Goal: Information Seeking & Learning: Learn about a topic

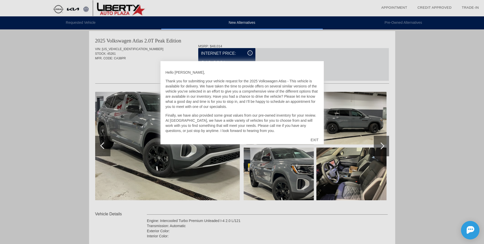
click at [314, 140] on div "EXIT" at bounding box center [315, 139] width 18 height 15
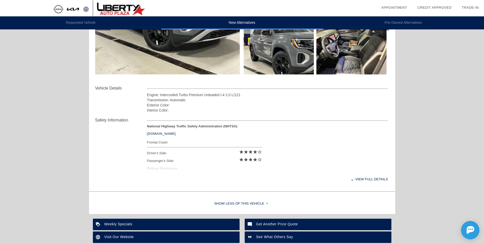
scroll to position [756, 0]
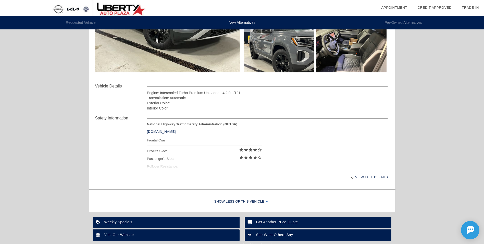
click at [360, 177] on div "View full details" at bounding box center [267, 177] width 241 height 13
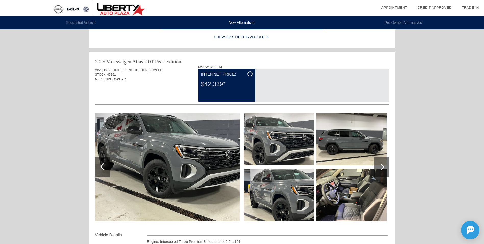
scroll to position [632, 0]
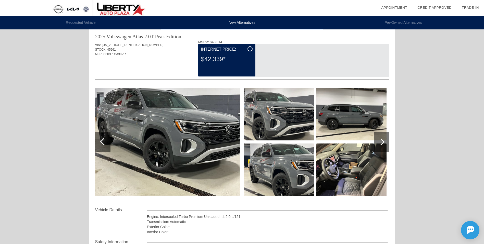
click at [383, 141] on div at bounding box center [381, 141] width 15 height 20
click at [379, 141] on div at bounding box center [381, 141] width 15 height 20
click at [354, 173] on img at bounding box center [352, 169] width 70 height 53
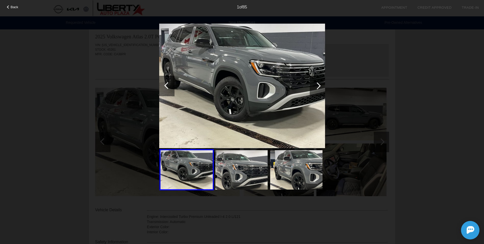
click at [318, 90] on div at bounding box center [317, 86] width 15 height 20
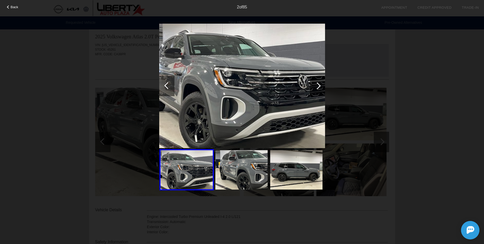
click at [320, 87] on div at bounding box center [317, 86] width 15 height 20
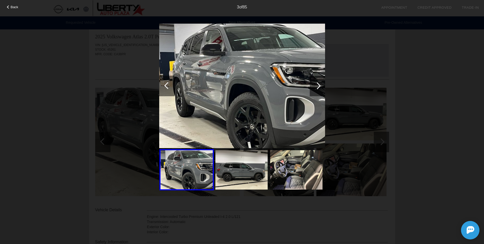
click at [320, 87] on div at bounding box center [317, 86] width 15 height 20
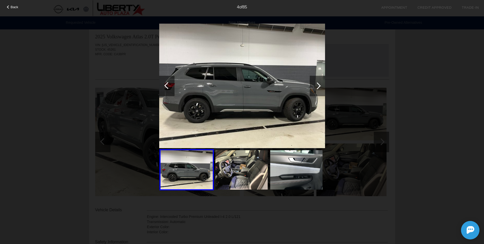
click at [320, 87] on div at bounding box center [317, 86] width 15 height 20
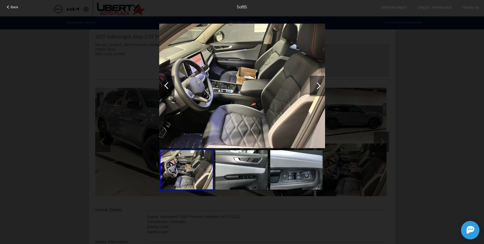
click at [320, 87] on div at bounding box center [317, 86] width 15 height 20
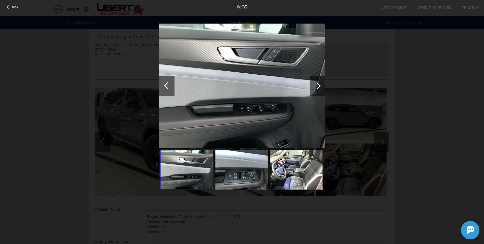
click at [320, 87] on div at bounding box center [317, 86] width 15 height 20
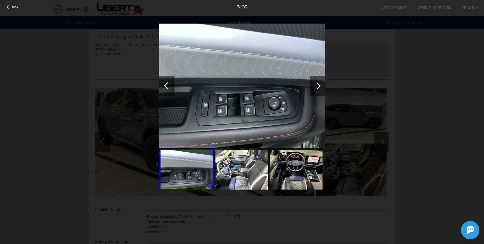
click at [320, 87] on div at bounding box center [317, 86] width 15 height 20
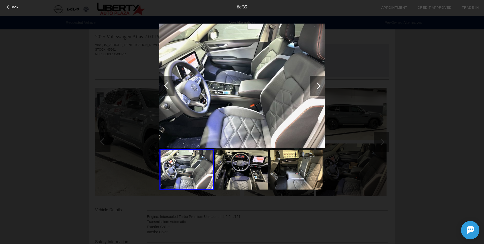
click at [320, 87] on div at bounding box center [317, 86] width 15 height 20
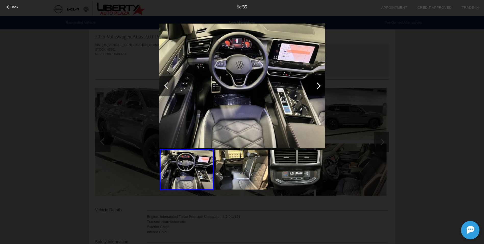
click at [320, 87] on div at bounding box center [317, 86] width 15 height 20
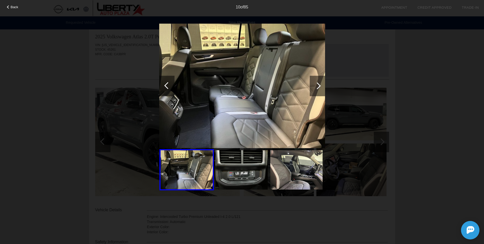
click at [320, 87] on div at bounding box center [317, 86] width 15 height 20
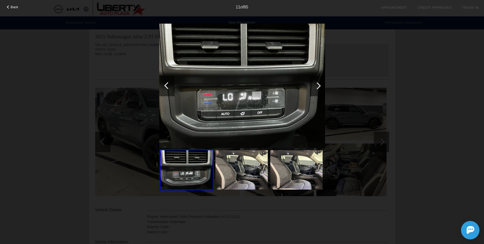
click at [320, 87] on div at bounding box center [317, 86] width 15 height 20
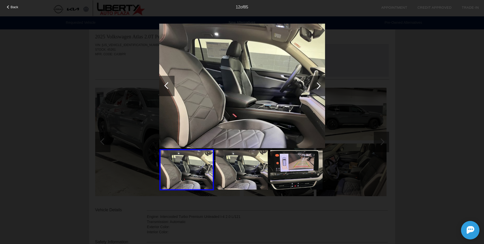
click at [320, 87] on div at bounding box center [317, 86] width 15 height 20
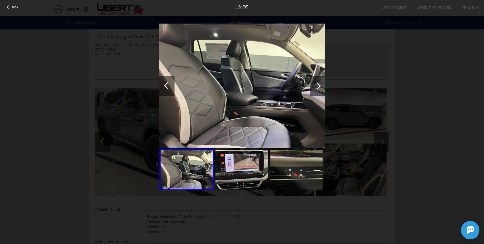
click at [320, 87] on div at bounding box center [317, 86] width 15 height 20
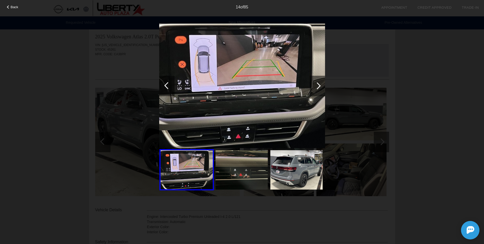
click at [320, 87] on div at bounding box center [317, 86] width 15 height 20
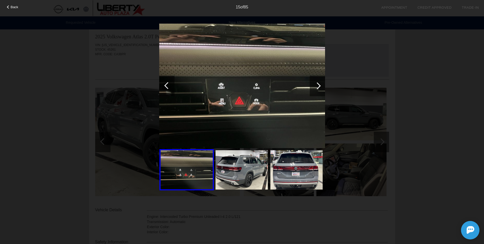
click at [320, 87] on div at bounding box center [317, 86] width 15 height 20
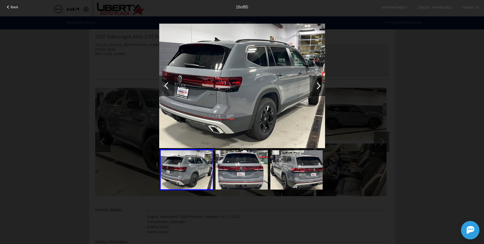
click at [320, 87] on div at bounding box center [317, 86] width 15 height 20
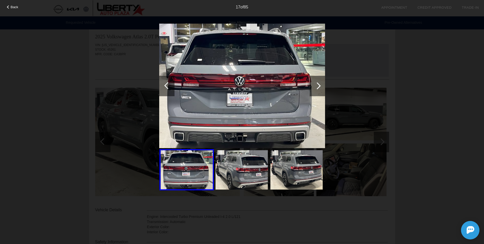
click at [320, 87] on div at bounding box center [317, 86] width 15 height 20
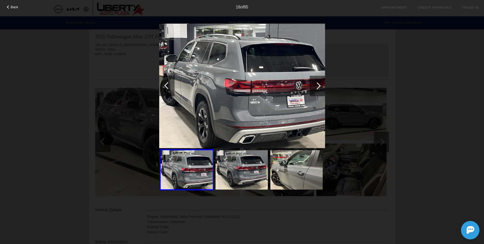
click at [320, 87] on div at bounding box center [317, 86] width 15 height 20
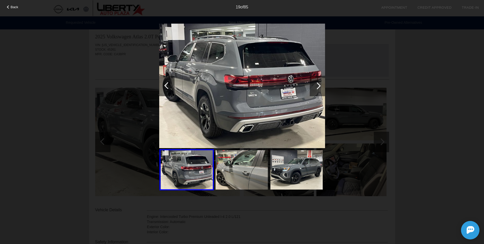
click at [320, 87] on div at bounding box center [317, 86] width 15 height 20
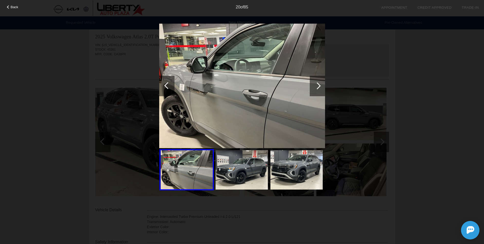
click at [315, 88] on div at bounding box center [317, 86] width 15 height 20
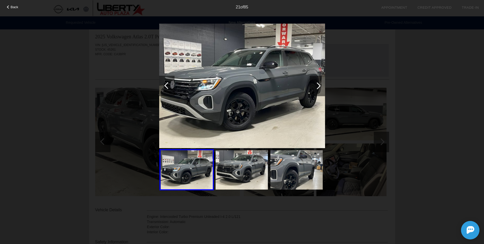
click at [315, 88] on div at bounding box center [317, 86] width 15 height 20
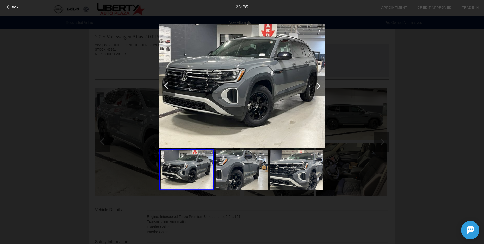
click at [315, 88] on div at bounding box center [317, 86] width 15 height 20
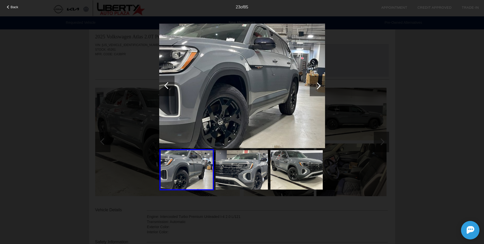
click at [315, 88] on div at bounding box center [317, 86] width 15 height 20
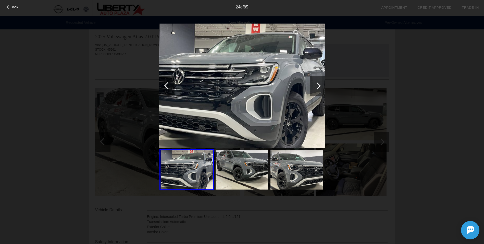
click at [317, 86] on div at bounding box center [317, 85] width 7 height 7
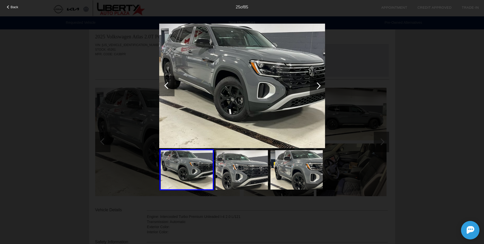
click at [317, 85] on div at bounding box center [317, 85] width 7 height 7
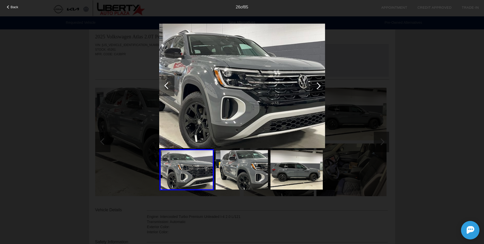
click at [317, 85] on div at bounding box center [317, 85] width 7 height 7
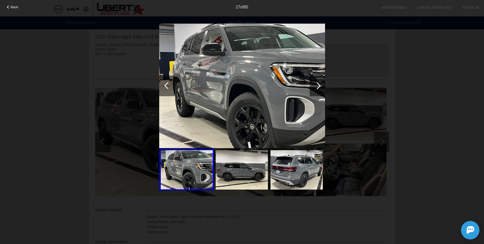
click at [317, 85] on div at bounding box center [317, 85] width 7 height 7
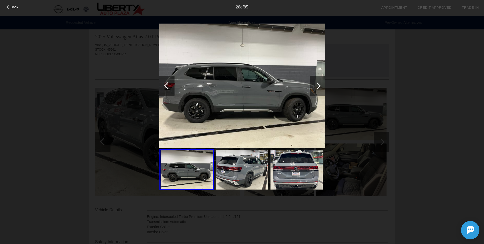
click at [317, 85] on div at bounding box center [317, 85] width 7 height 7
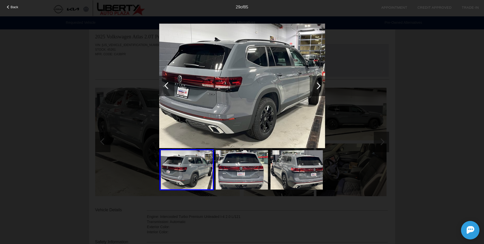
click at [317, 85] on div at bounding box center [317, 85] width 7 height 7
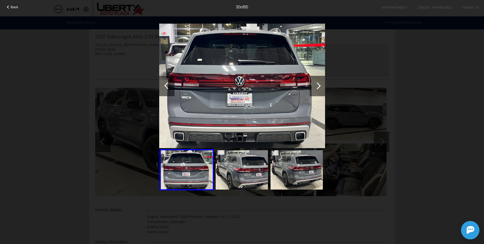
click at [317, 85] on div at bounding box center [317, 85] width 7 height 7
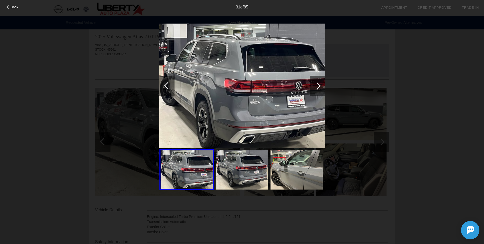
click at [317, 85] on div at bounding box center [317, 85] width 7 height 7
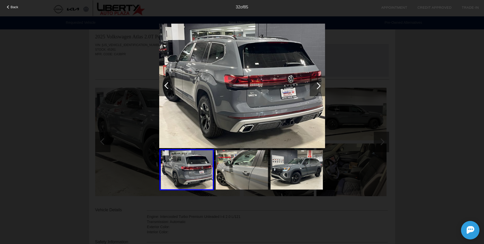
click at [317, 85] on div at bounding box center [317, 85] width 7 height 7
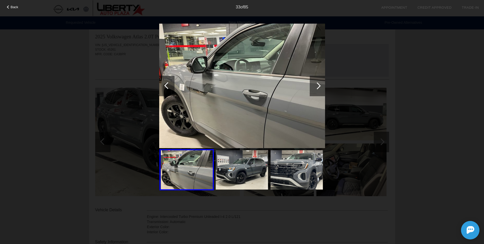
click at [317, 85] on div at bounding box center [317, 85] width 7 height 7
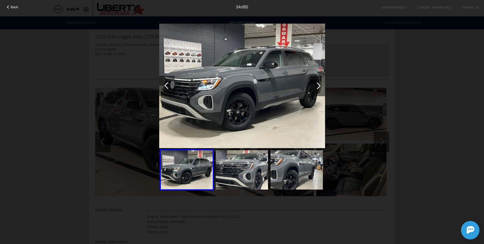
click at [317, 85] on div at bounding box center [317, 85] width 7 height 7
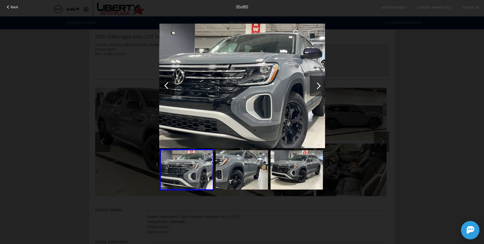
click at [317, 85] on div at bounding box center [317, 85] width 7 height 7
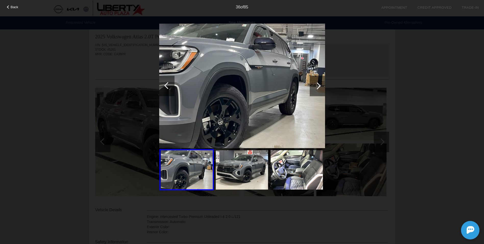
click at [317, 85] on div at bounding box center [317, 85] width 7 height 7
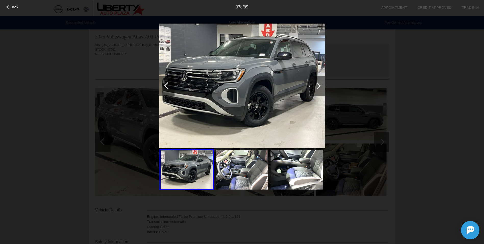
click at [317, 85] on div at bounding box center [317, 85] width 7 height 7
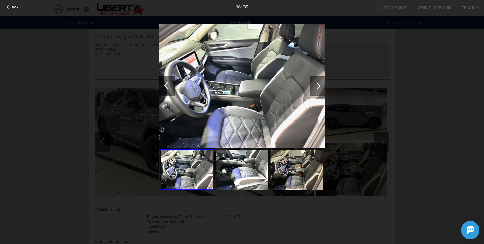
click at [317, 85] on div at bounding box center [317, 85] width 7 height 7
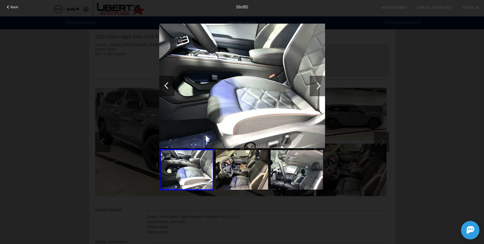
click at [317, 85] on div at bounding box center [317, 85] width 7 height 7
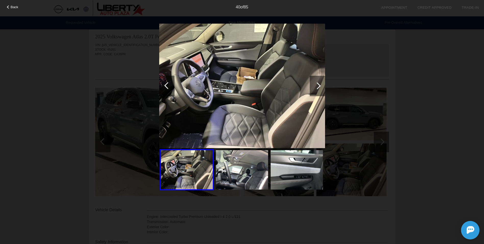
click at [317, 85] on div at bounding box center [317, 85] width 7 height 7
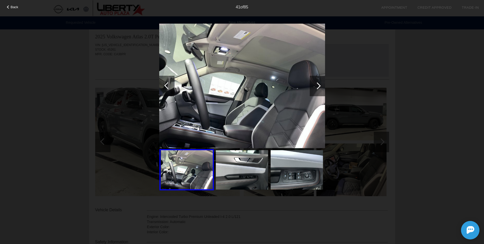
click at [317, 85] on div at bounding box center [317, 85] width 7 height 7
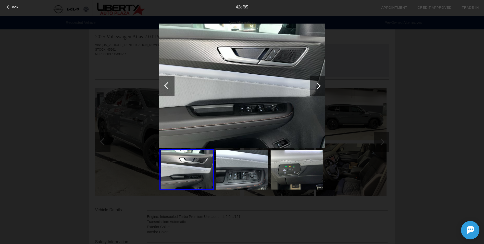
click at [317, 85] on div at bounding box center [317, 85] width 7 height 7
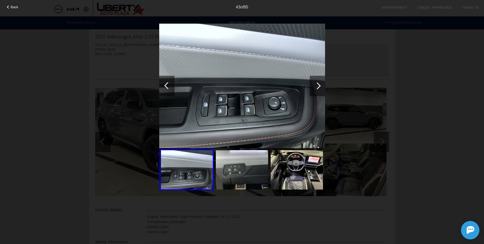
click at [317, 85] on div at bounding box center [317, 85] width 7 height 7
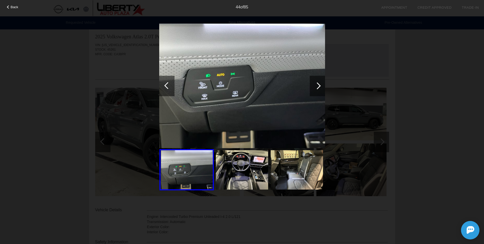
click at [317, 85] on div at bounding box center [317, 85] width 7 height 7
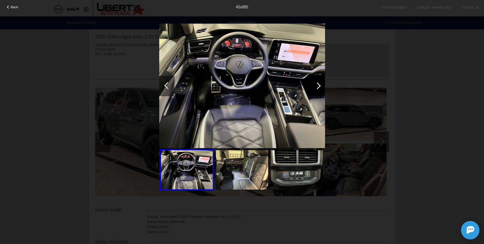
click at [317, 85] on div at bounding box center [317, 85] width 7 height 7
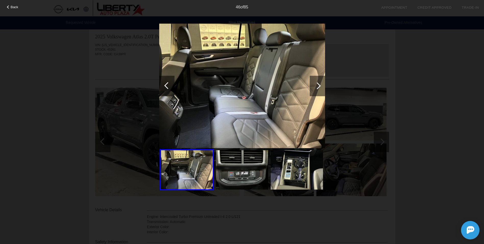
click at [317, 85] on div at bounding box center [317, 85] width 7 height 7
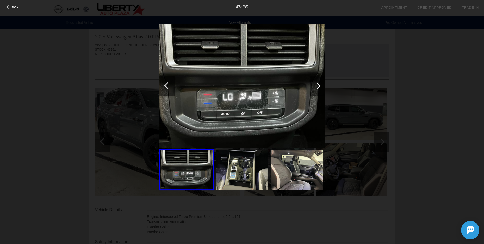
click at [317, 85] on div at bounding box center [317, 85] width 7 height 7
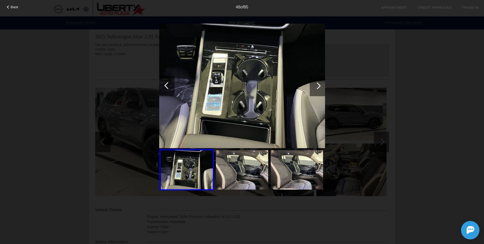
click at [317, 85] on div at bounding box center [317, 85] width 7 height 7
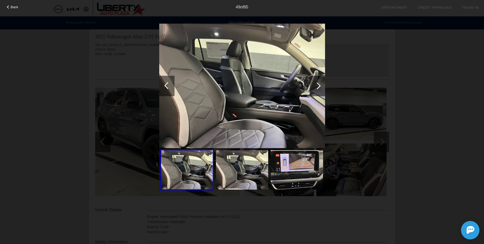
click at [317, 85] on div at bounding box center [317, 85] width 7 height 7
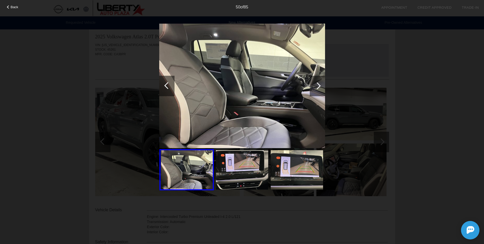
click at [317, 85] on div at bounding box center [317, 85] width 7 height 7
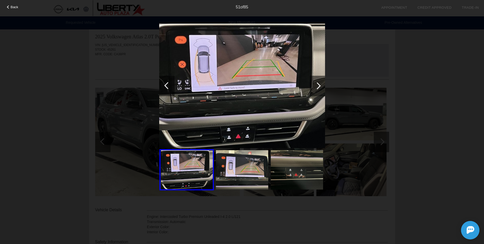
click at [317, 85] on div at bounding box center [317, 85] width 7 height 7
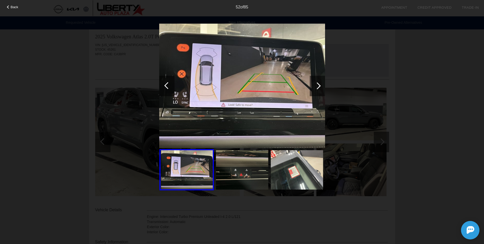
click at [317, 85] on div at bounding box center [317, 85] width 7 height 7
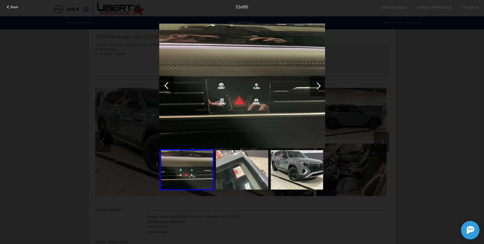
click at [317, 85] on div at bounding box center [317, 85] width 7 height 7
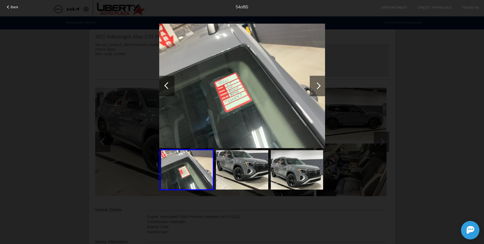
click at [317, 85] on div at bounding box center [317, 85] width 7 height 7
